Goal: Communication & Community: Answer question/provide support

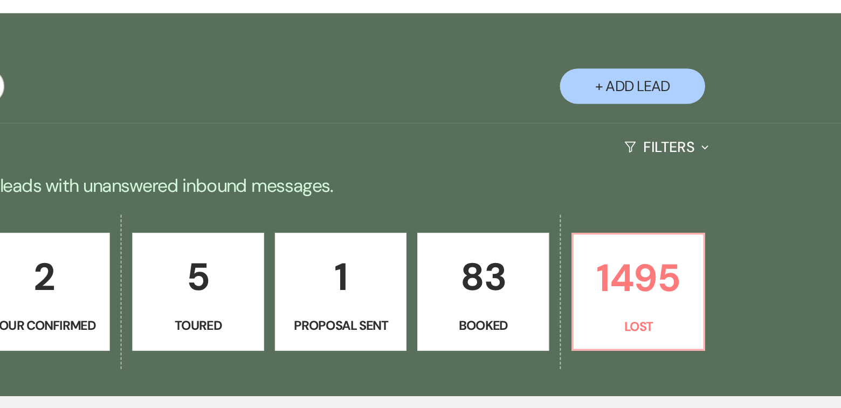
scroll to position [22, 0]
click at [710, 331] on p "1495" at bounding box center [721, 331] width 64 height 36
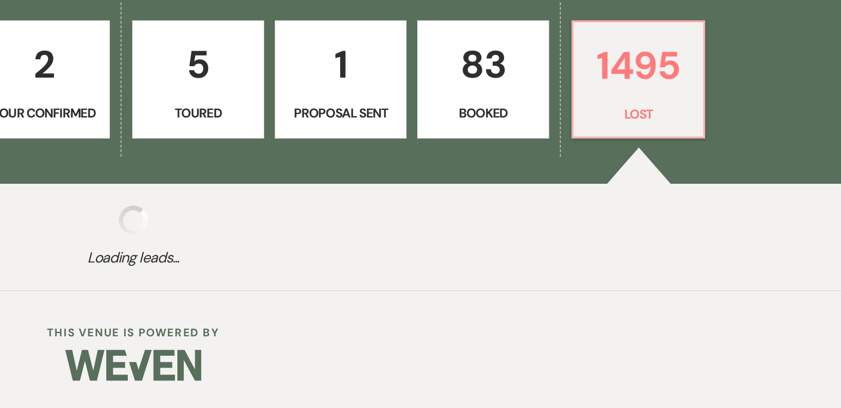
select select "8"
select select "5"
select select "8"
select select "7"
select select "8"
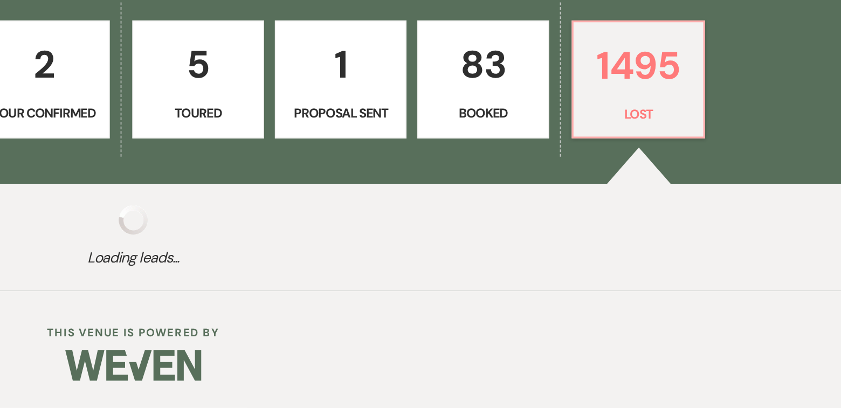
select select "9"
select select "8"
select select "5"
select select "8"
select select "5"
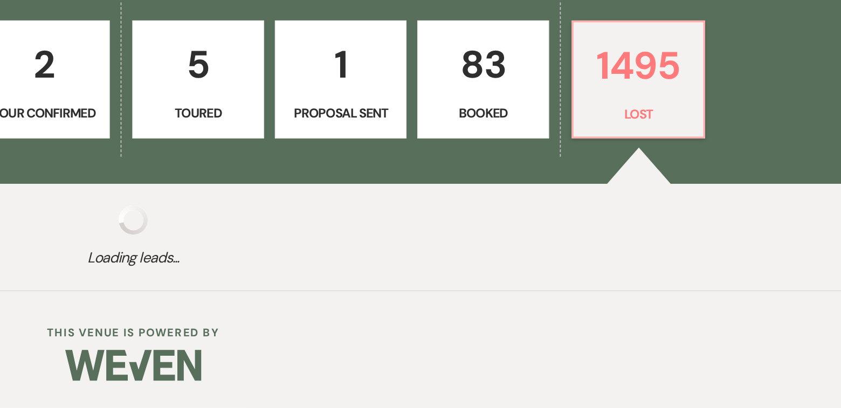
select select "8"
select select "5"
select select "8"
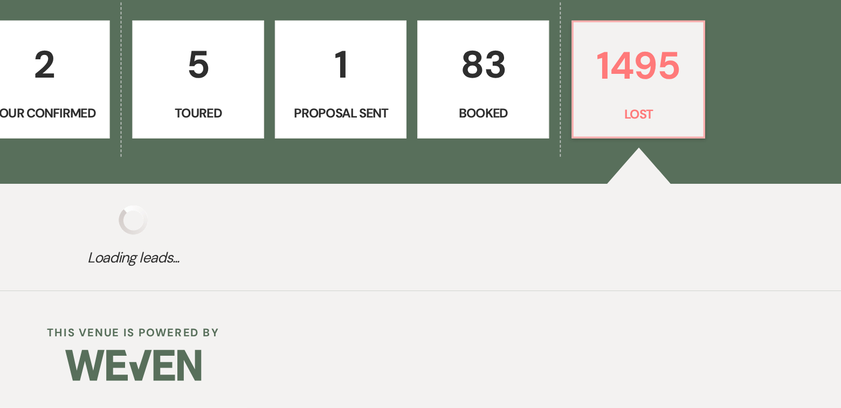
select select "9"
select select "8"
select select "5"
select select "8"
select select "5"
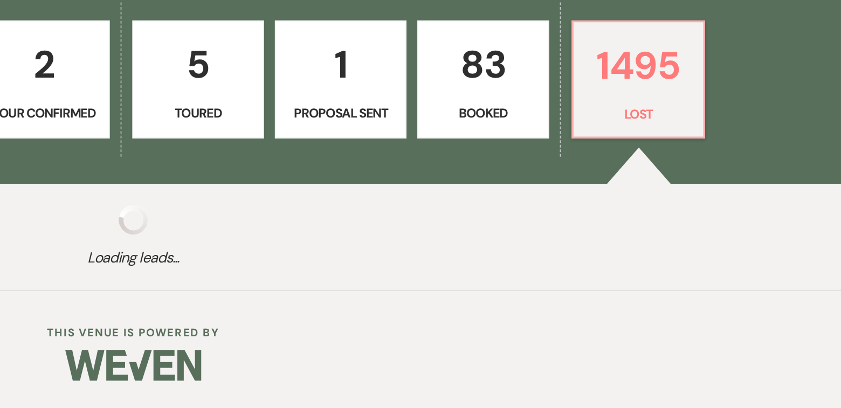
select select "8"
select select "5"
select select "8"
select select "5"
select select "8"
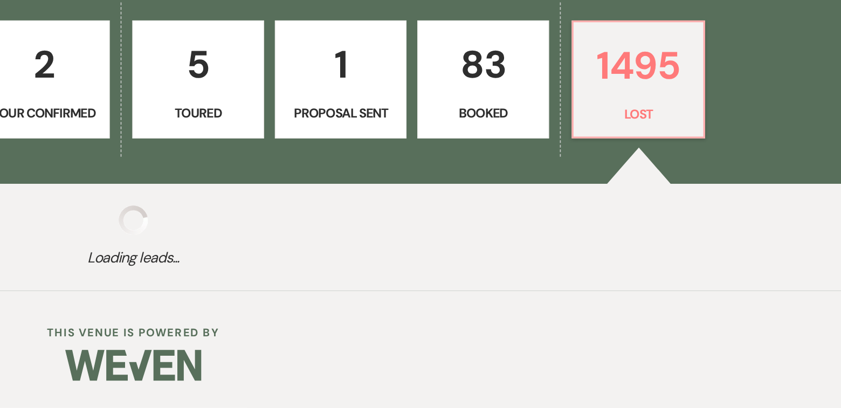
select select "5"
select select "8"
select select "5"
select select "8"
select select "5"
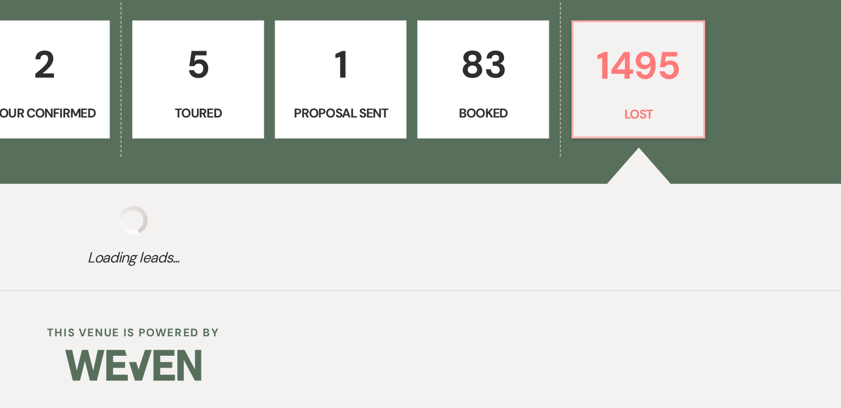
select select "8"
select select "5"
select select "8"
select select "5"
select select "8"
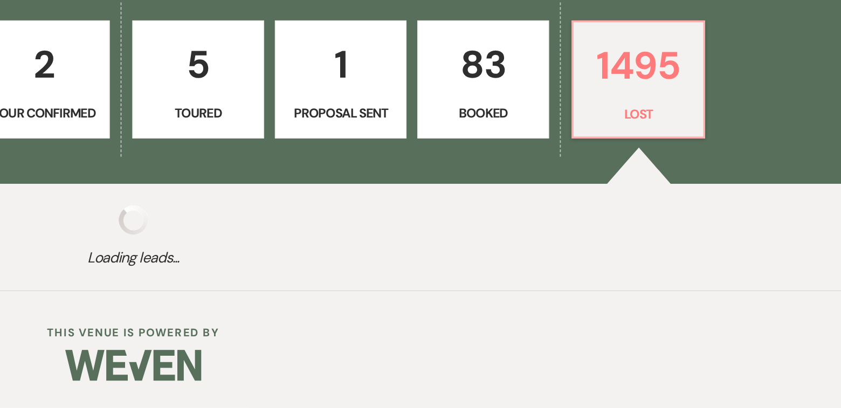
select select "5"
select select "8"
select select "5"
select select "8"
select select "5"
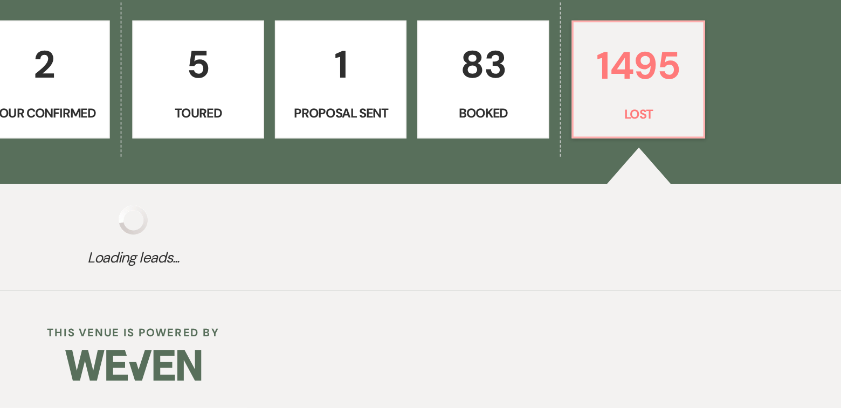
select select "8"
select select "10"
select select "8"
select select "5"
select select "8"
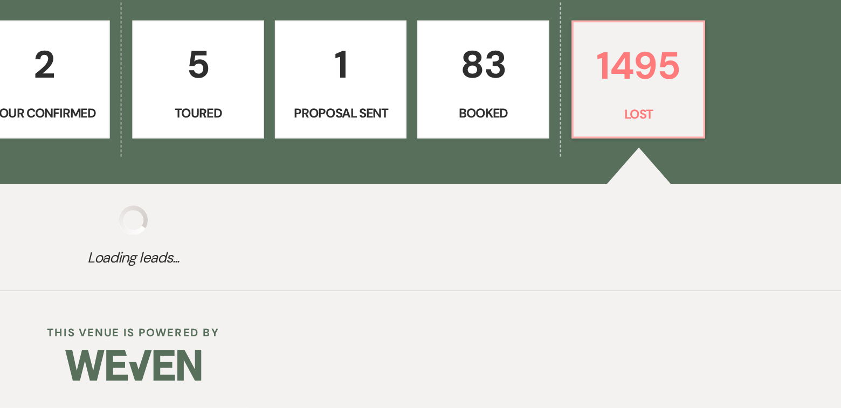
select select "5"
select select "8"
select select "10"
select select "8"
select select "5"
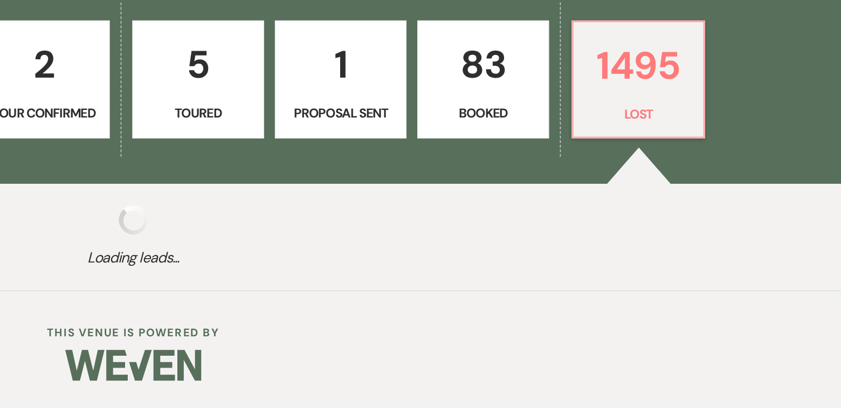
select select "8"
select select "5"
select select "8"
select select "6"
select select "8"
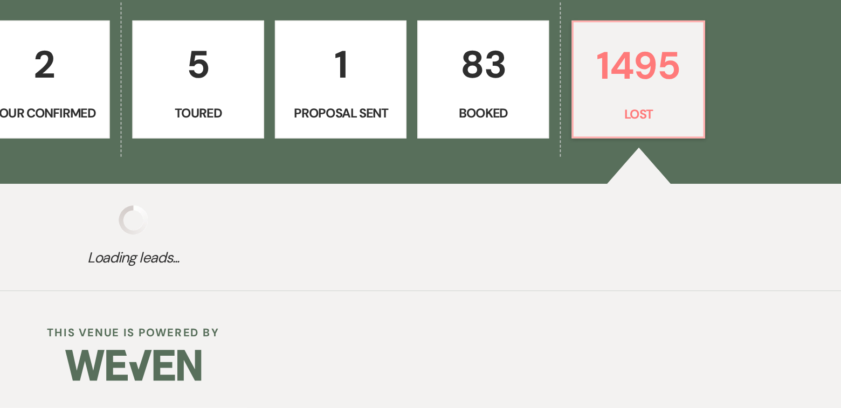
select select "6"
select select "8"
select select "10"
select select "8"
select select "10"
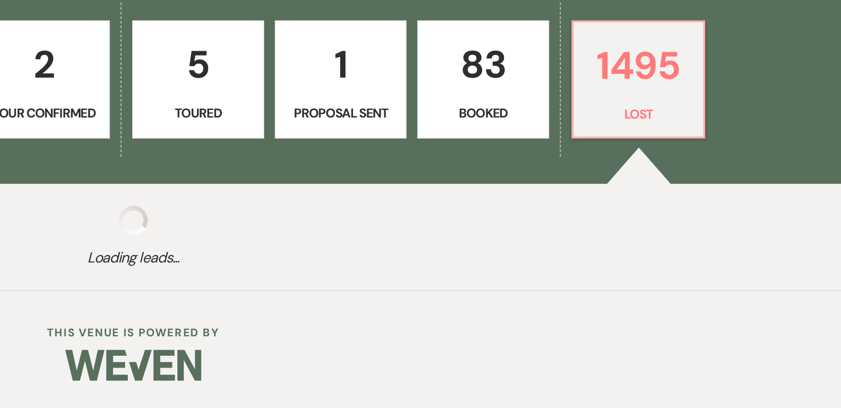
select select "8"
select select "5"
select select "8"
select select "5"
select select "8"
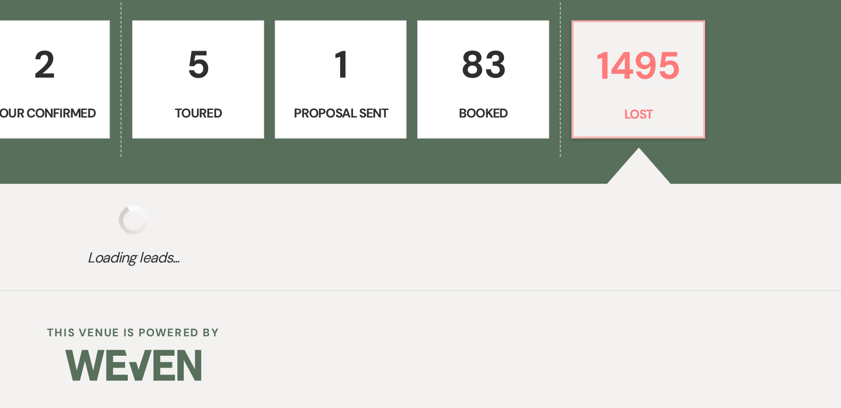
select select "5"
select select "8"
select select "5"
select select "8"
select select "5"
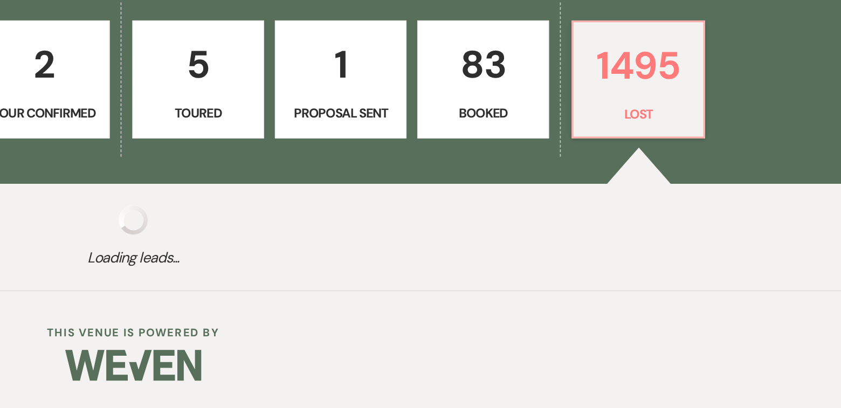
select select "8"
select select "5"
select select "8"
select select "5"
select select "8"
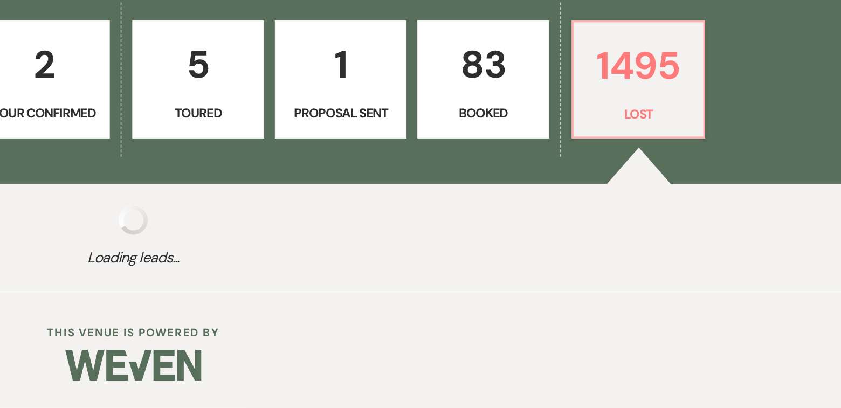
select select "5"
select select "8"
select select "5"
select select "8"
select select "7"
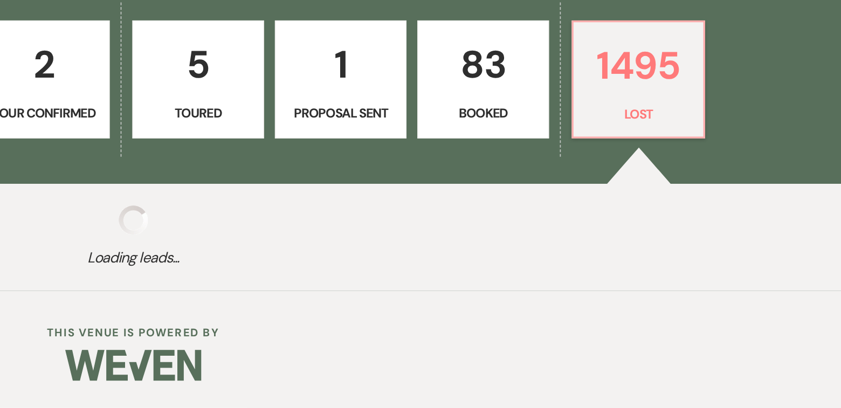
select select "8"
select select "5"
select select "8"
select select "5"
select select "8"
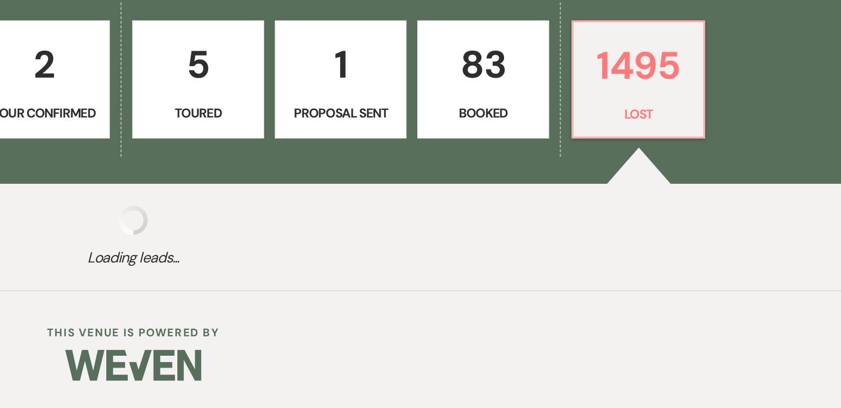
select select "5"
select select "8"
select select "5"
select select "8"
select select "5"
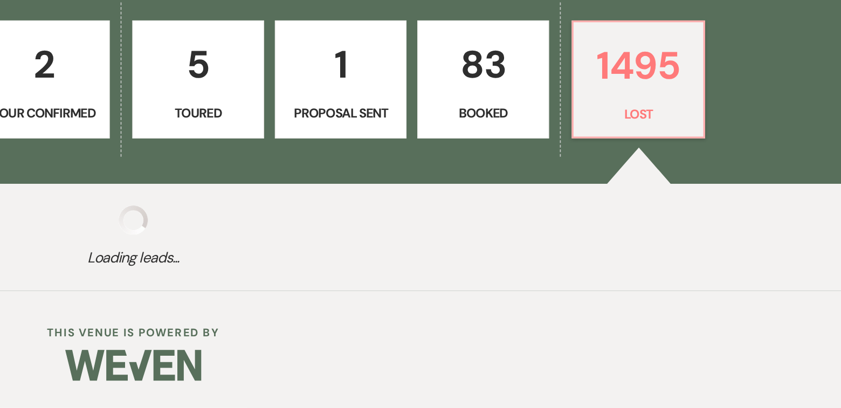
select select "8"
select select "5"
select select "8"
select select "6"
select select "8"
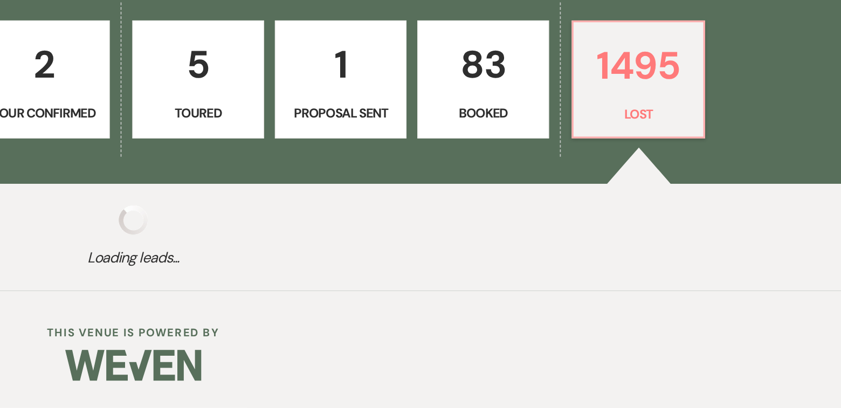
select select "10"
select select "8"
select select "5"
select select "8"
select select "7"
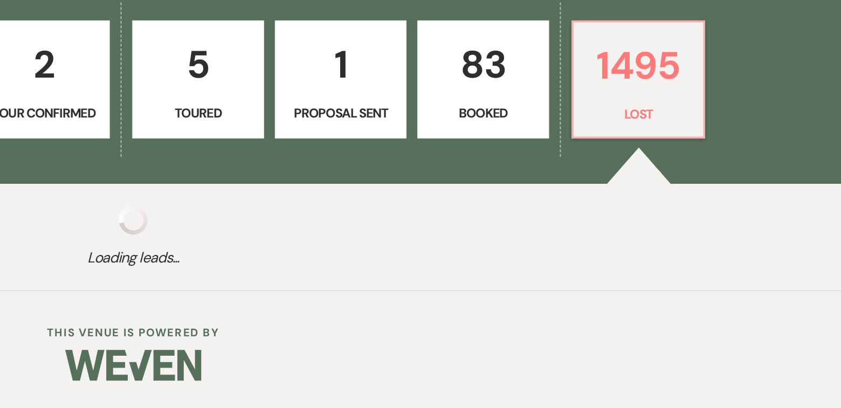
select select "8"
select select "5"
select select "8"
select select "5"
select select "8"
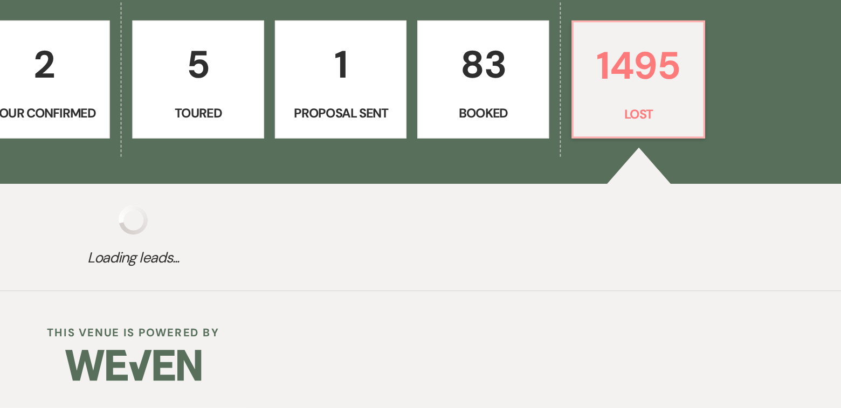
select select "5"
select select "8"
select select "6"
select select "8"
select select "7"
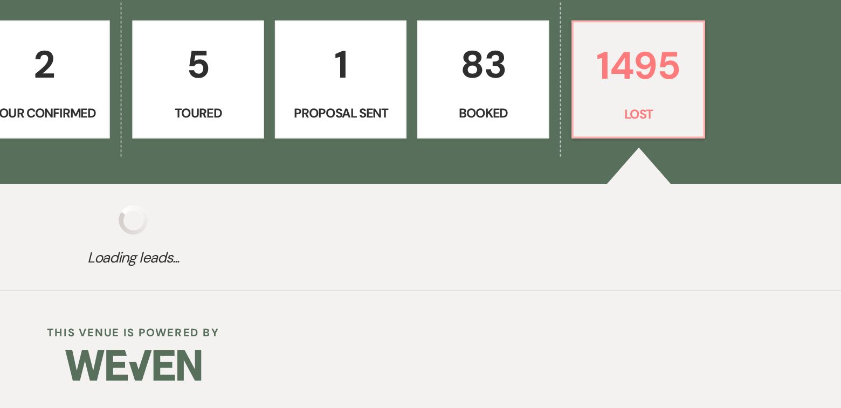
select select "8"
select select "5"
select select "8"
select select "6"
select select "8"
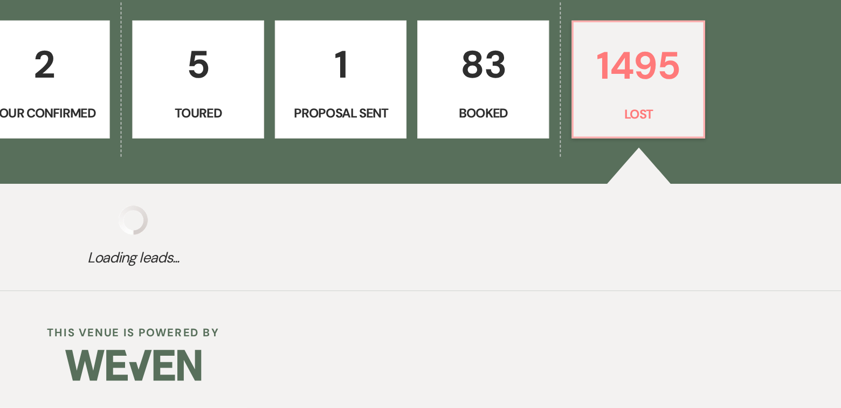
select select "5"
select select "8"
select select "5"
select select "8"
select select "5"
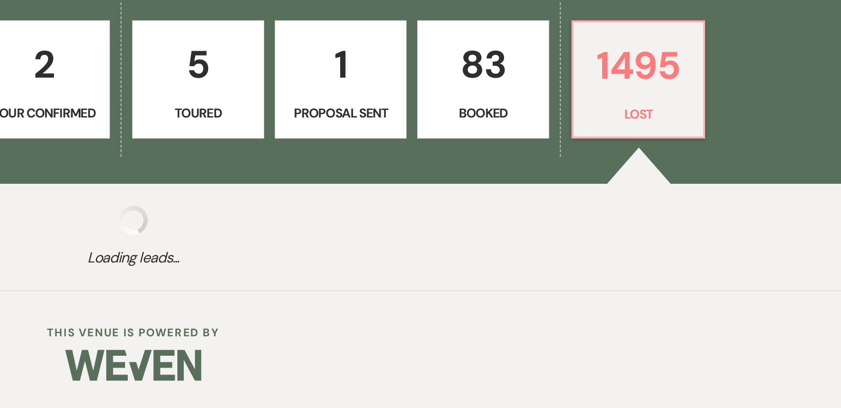
select select "8"
select select "5"
select select "8"
select select "5"
select select "8"
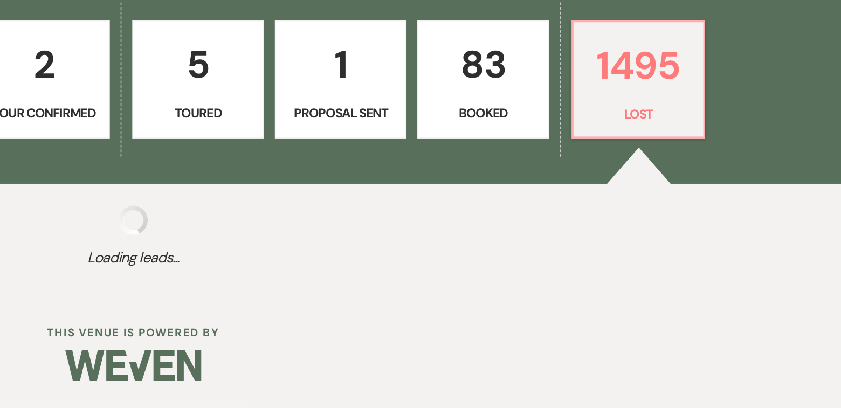
select select "5"
select select "8"
select select "5"
select select "8"
select select "5"
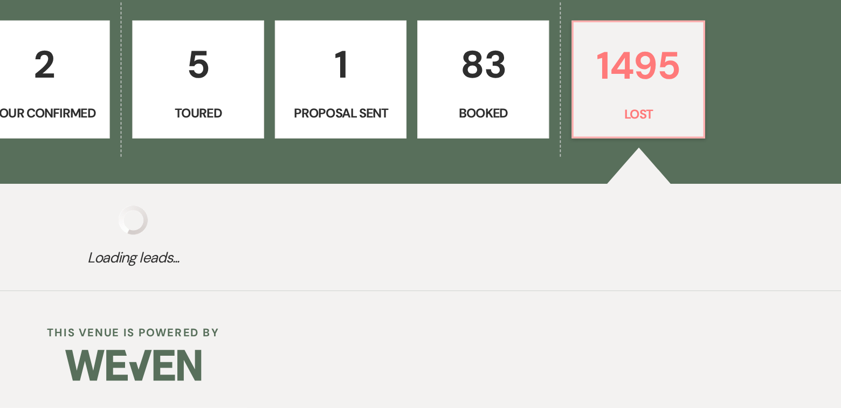
select select "8"
select select "5"
select select "8"
select select "5"
select select "8"
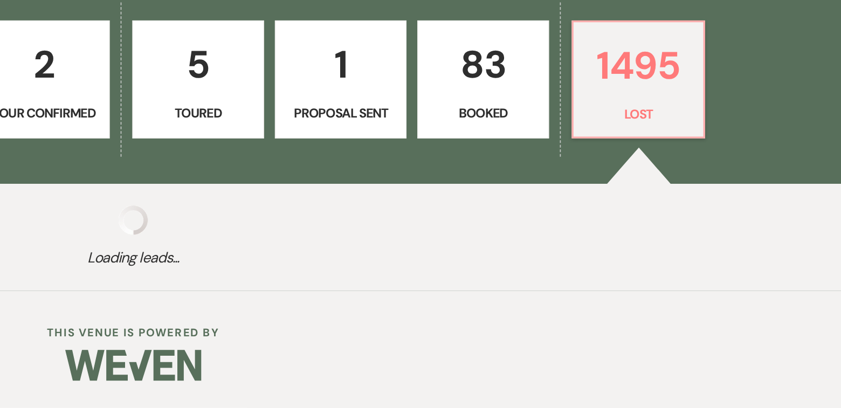
select select "5"
select select "8"
select select "5"
select select "8"
select select "5"
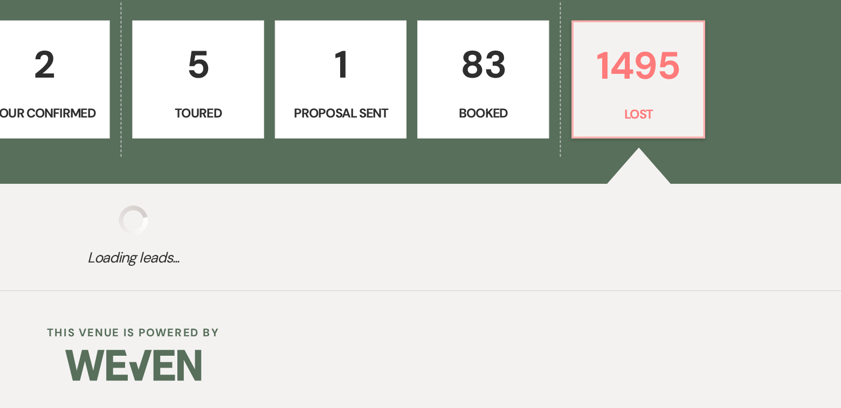
select select "8"
select select "5"
select select "8"
select select "5"
select select "8"
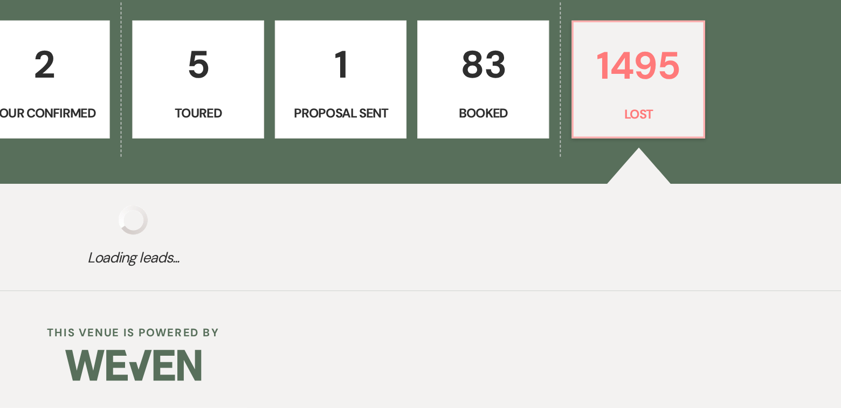
select select "5"
select select "8"
select select "5"
select select "8"
select select "5"
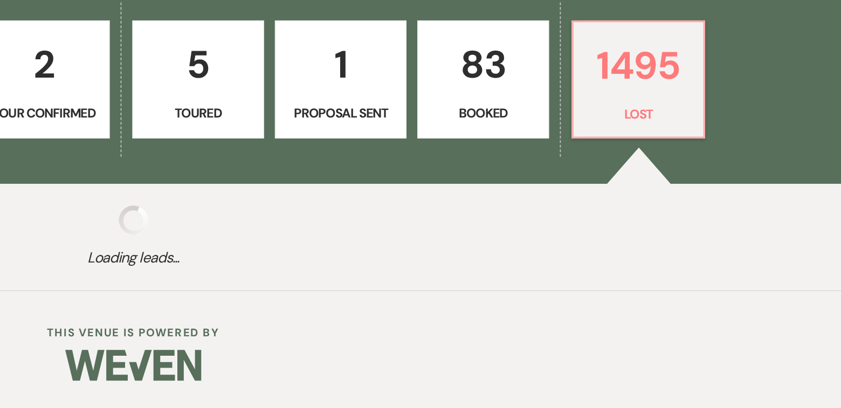
select select "8"
select select "5"
select select "8"
select select "6"
select select "8"
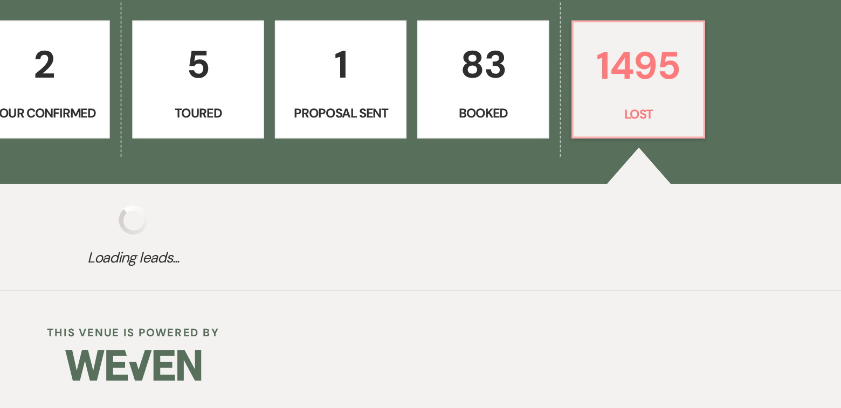
select select "5"
select select "8"
select select "5"
select select "8"
select select "5"
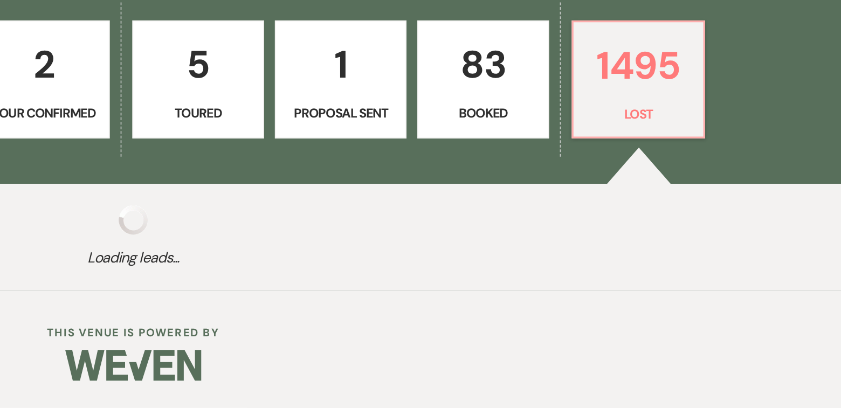
select select "8"
select select "5"
select select "8"
select select "6"
select select "8"
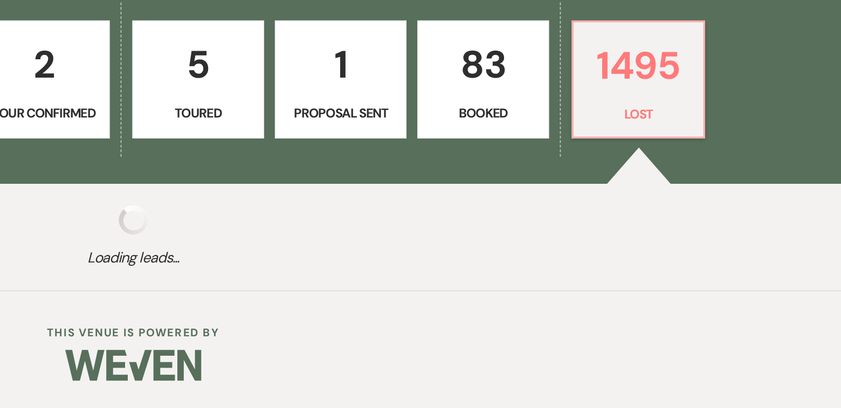
select select "5"
select select "8"
select select "5"
select select "8"
select select "6"
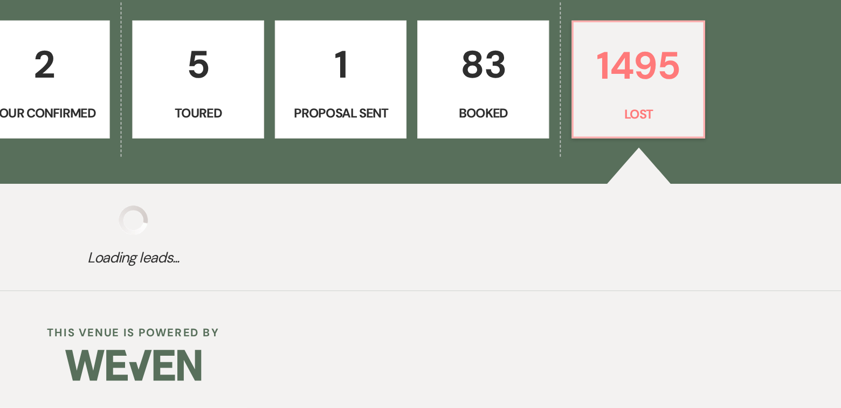
select select "8"
select select "5"
select select "8"
select select "5"
select select "8"
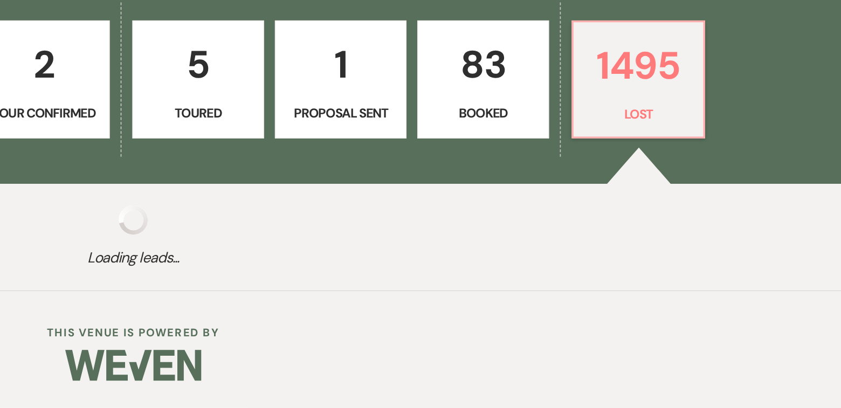
select select "6"
select select "8"
select select "5"
select select "8"
select select "5"
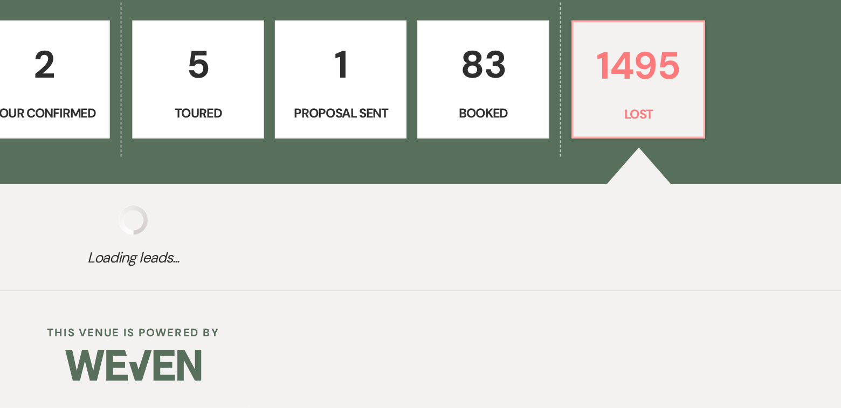
select select "8"
select select "5"
select select "8"
select select "5"
select select "8"
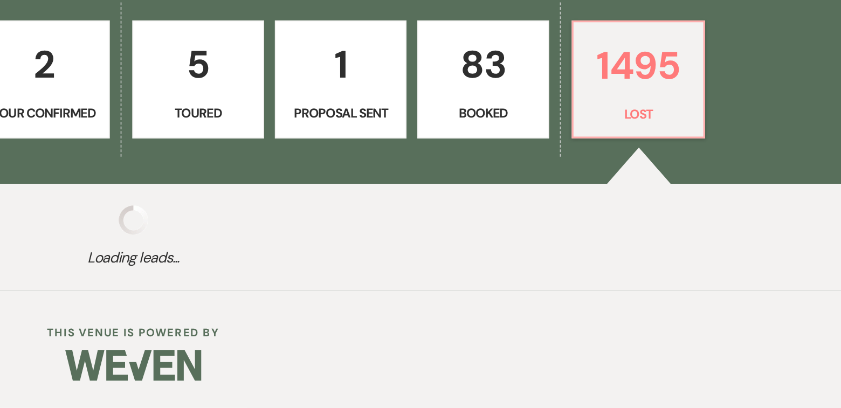
select select "5"
select select "8"
select select "5"
select select "8"
select select "5"
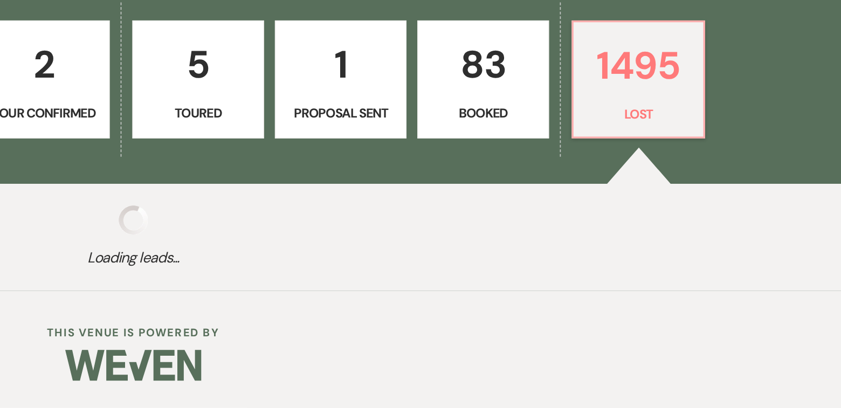
select select "8"
select select "5"
select select "8"
select select "5"
select select "8"
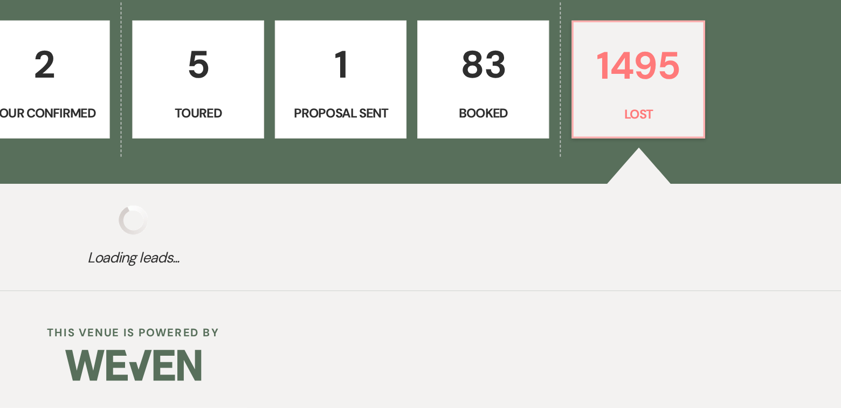
select select "5"
select select "8"
select select "5"
select select "8"
select select "5"
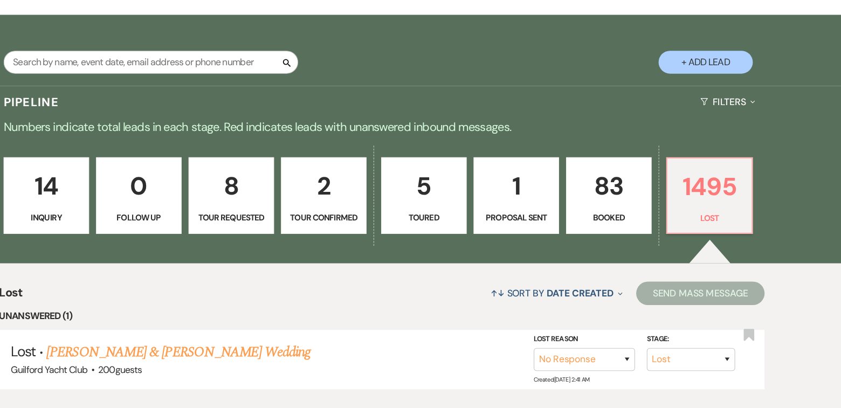
scroll to position [147, 0]
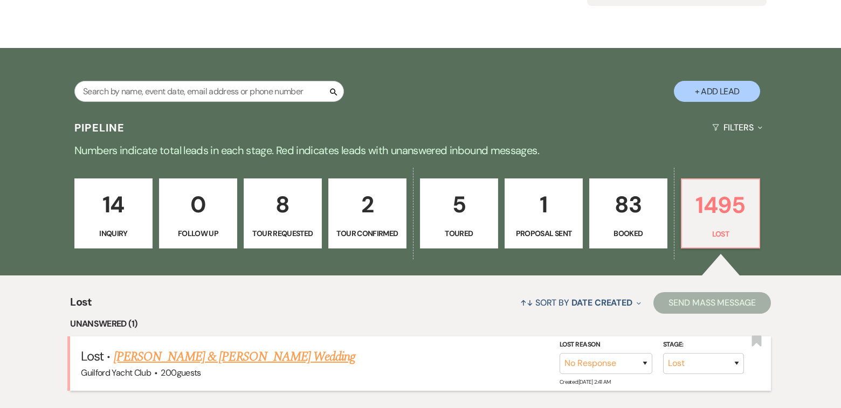
click at [275, 354] on link "[PERSON_NAME] & [PERSON_NAME] Wedding" at bounding box center [235, 356] width 242 height 19
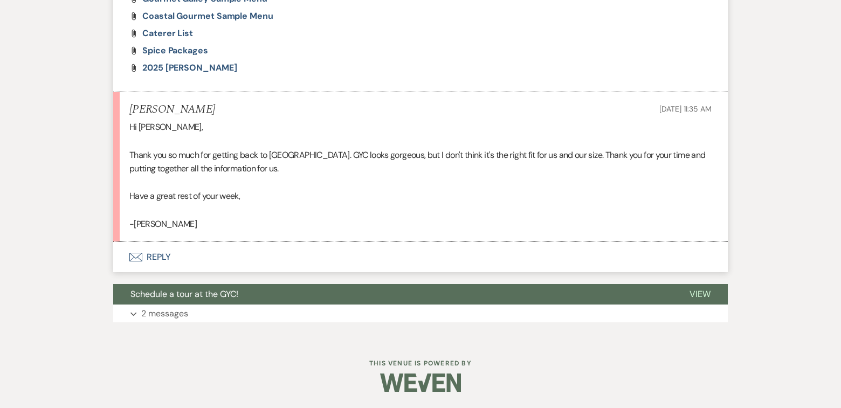
scroll to position [1245, 0]
click at [159, 255] on button "Envelope Reply" at bounding box center [420, 257] width 615 height 30
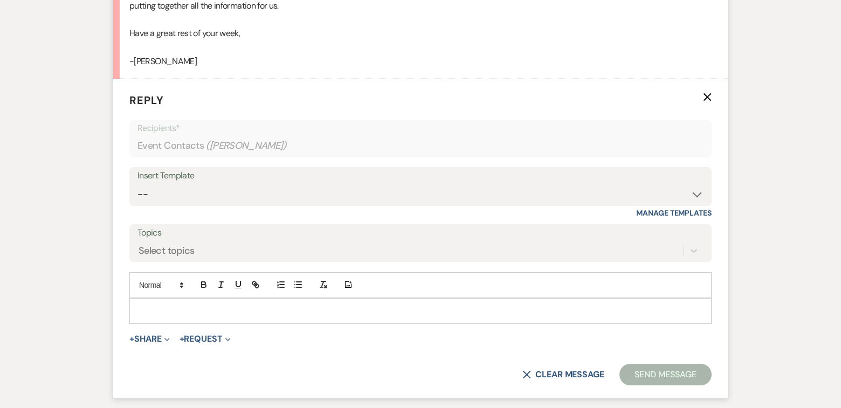
scroll to position [1395, 0]
click at [141, 317] on p at bounding box center [420, 311] width 565 height 12
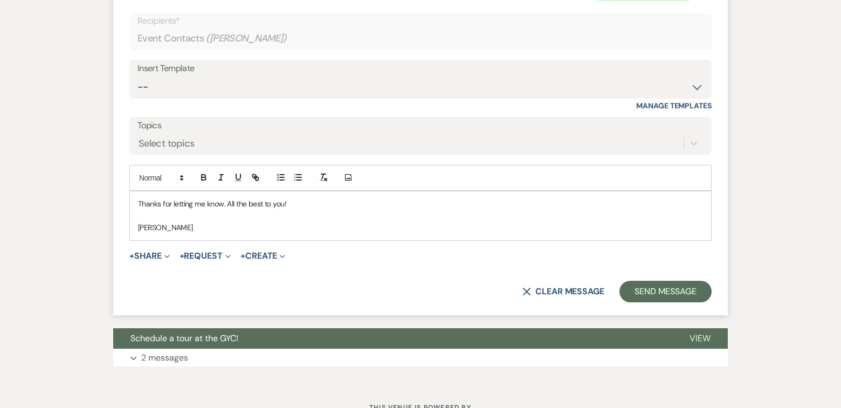
scroll to position [1502, 0]
click at [650, 303] on button "Send Message" at bounding box center [666, 293] width 92 height 22
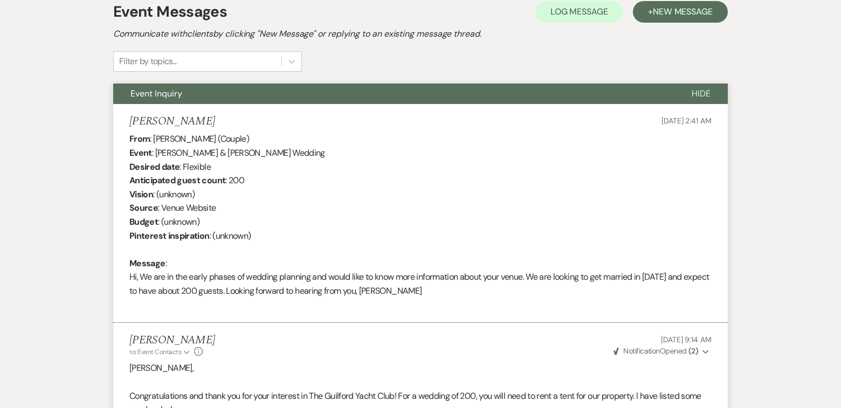
scroll to position [0, 0]
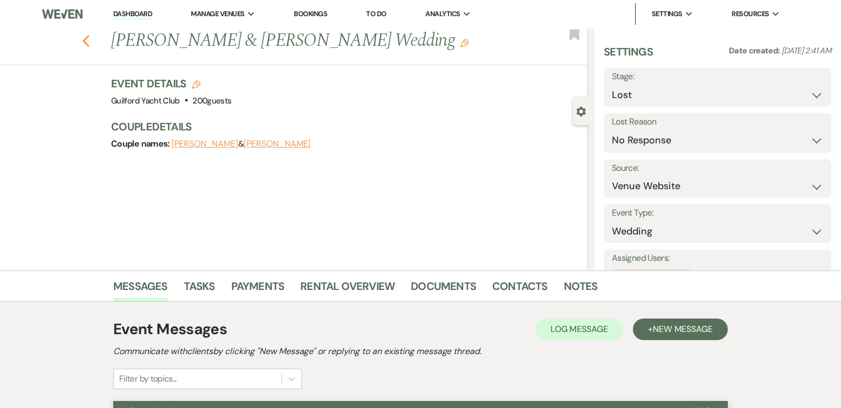
click at [88, 38] on icon "Previous" at bounding box center [86, 41] width 8 height 13
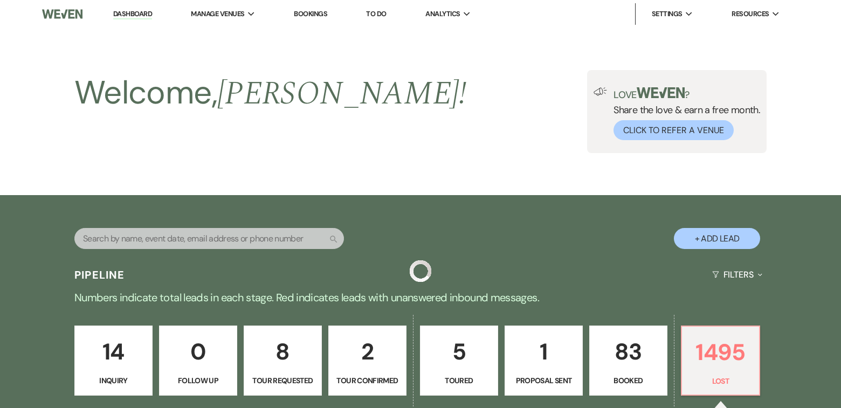
scroll to position [147, 0]
